Goal: Navigation & Orientation: Find specific page/section

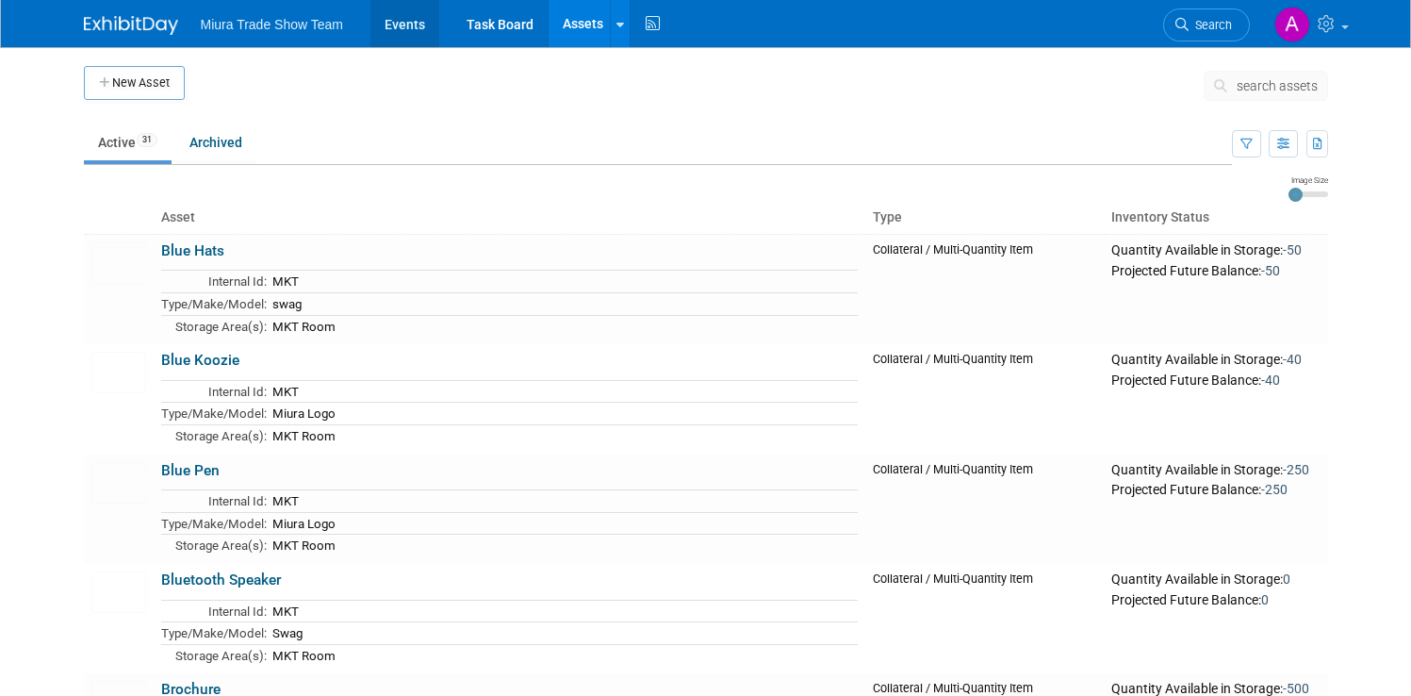
click at [390, 27] on link "Events" at bounding box center [405, 23] width 69 height 47
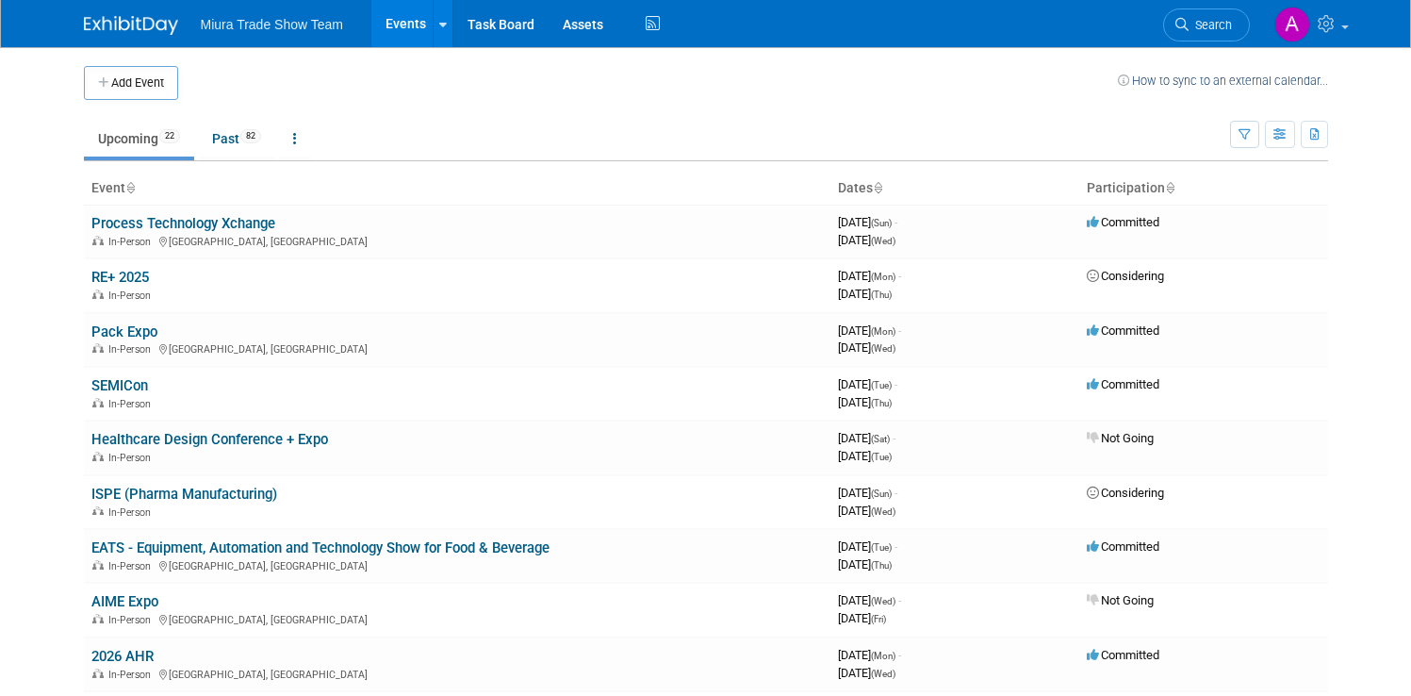
click at [22, 374] on body "Miura Trade Show Team Events Add Event Bulk Upload Events Shareable Event Board…" at bounding box center [705, 348] width 1411 height 696
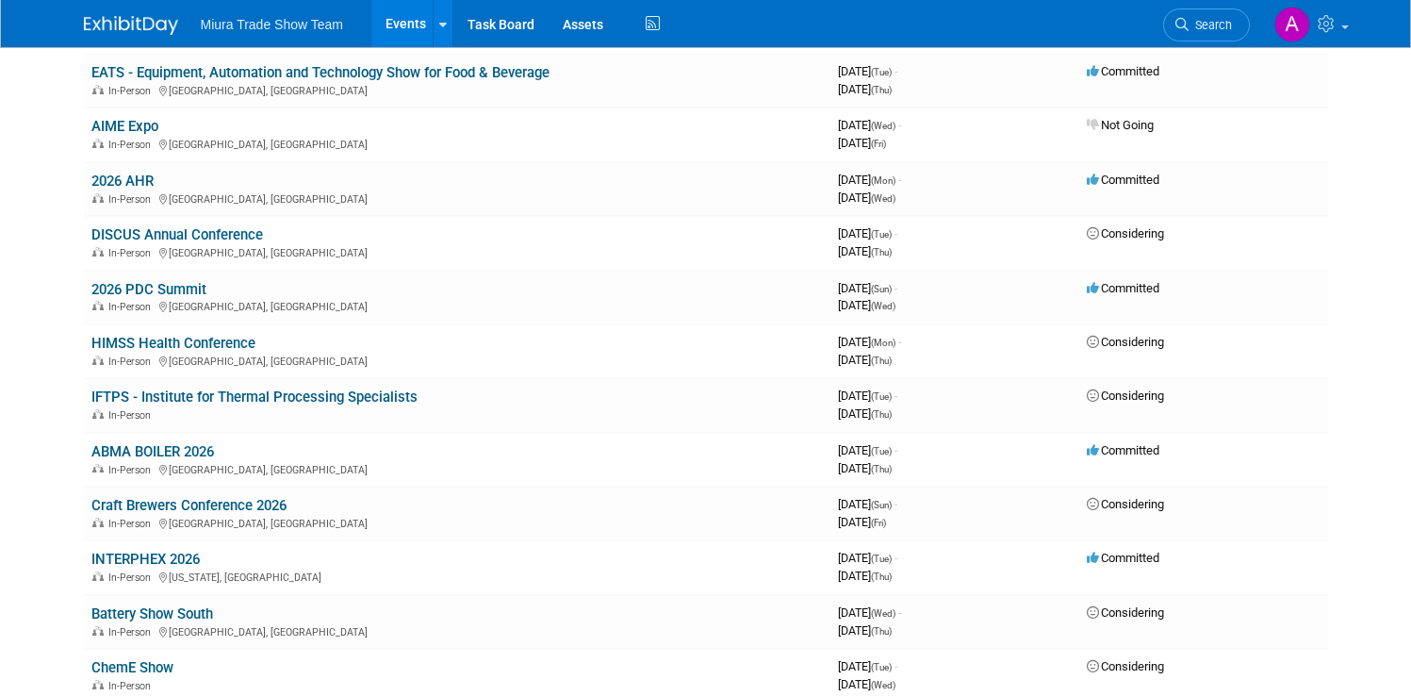
scroll to position [478, 0]
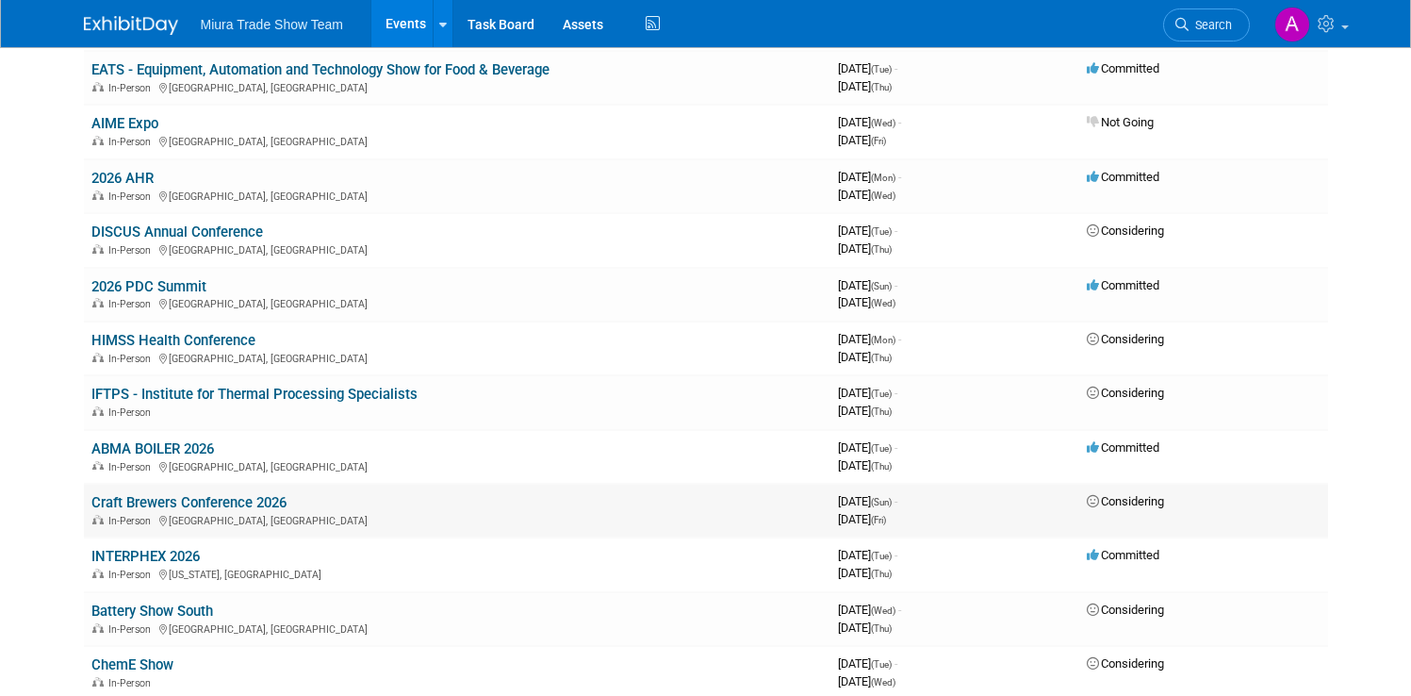
click at [272, 498] on link "Craft Brewers Conference 2026" at bounding box center [188, 502] width 195 height 17
